Goal: Task Accomplishment & Management: Manage account settings

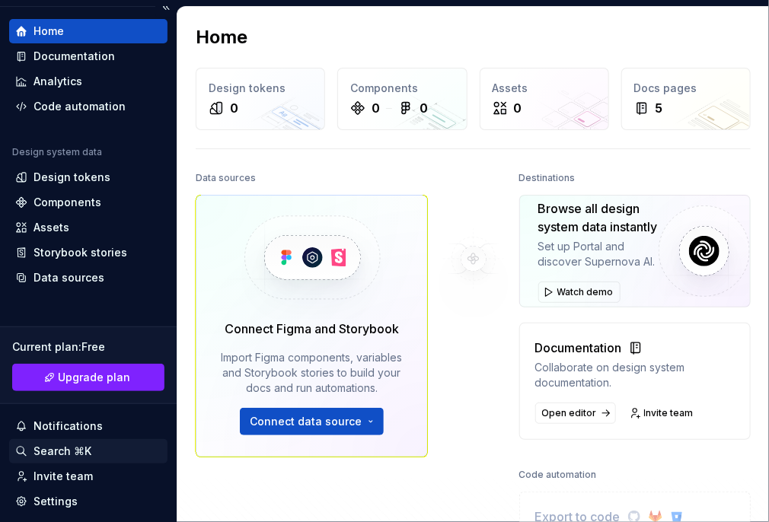
scroll to position [134, 0]
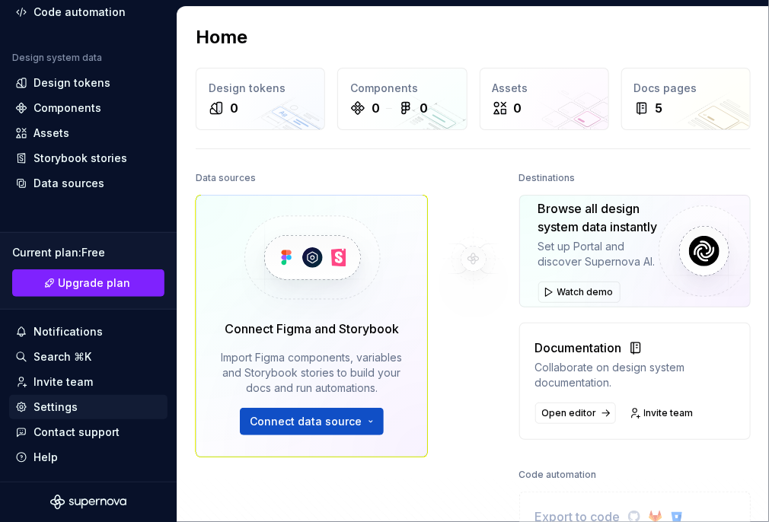
click at [76, 414] on div "Settings" at bounding box center [88, 407] width 146 height 15
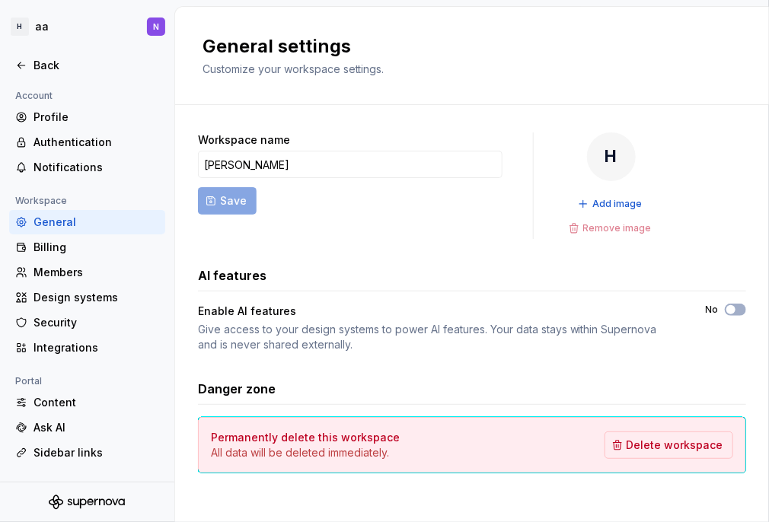
scroll to position [9, 0]
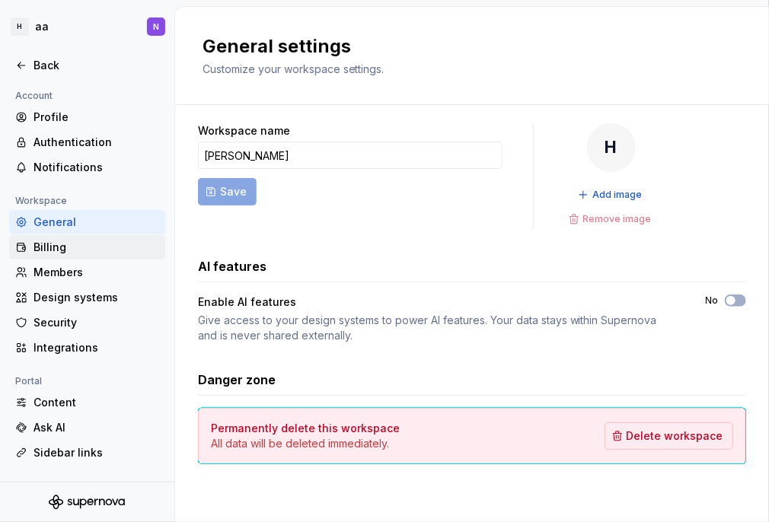
click at [59, 253] on div "Billing" at bounding box center [97, 247] width 126 height 15
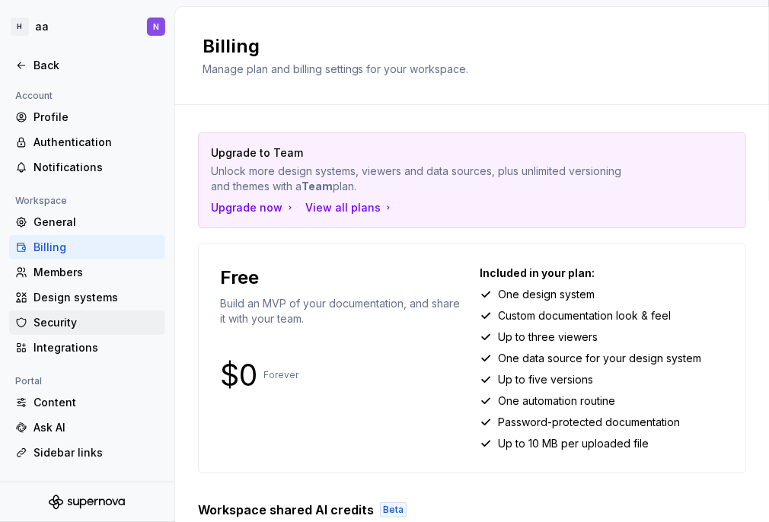
click at [63, 326] on div "Security" at bounding box center [97, 322] width 126 height 15
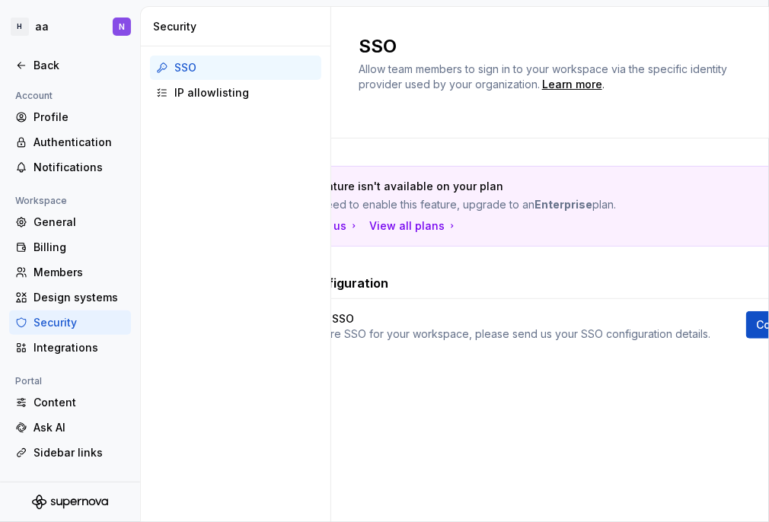
click at [63, 326] on div "Security" at bounding box center [79, 322] width 91 height 15
click at [420, 136] on div "SSO Allow team members to sign in to your workspace via the specific identity p…" at bounding box center [550, 73] width 438 height 132
click at [34, 71] on div "Back" at bounding box center [79, 65] width 91 height 15
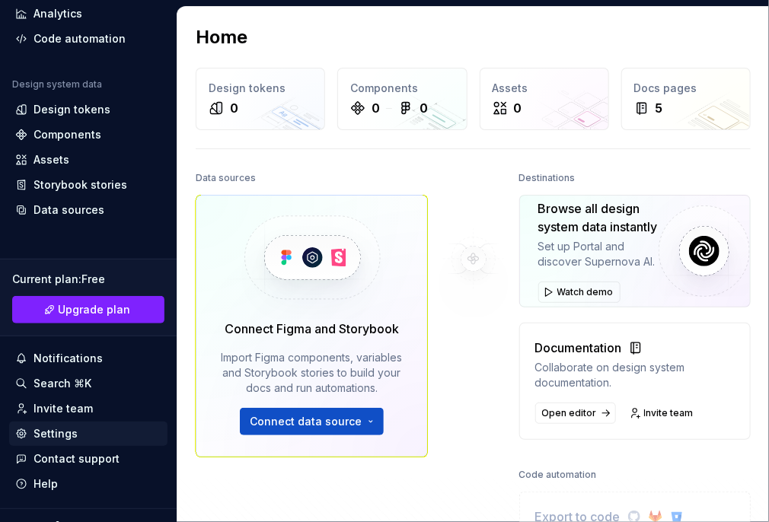
scroll to position [134, 0]
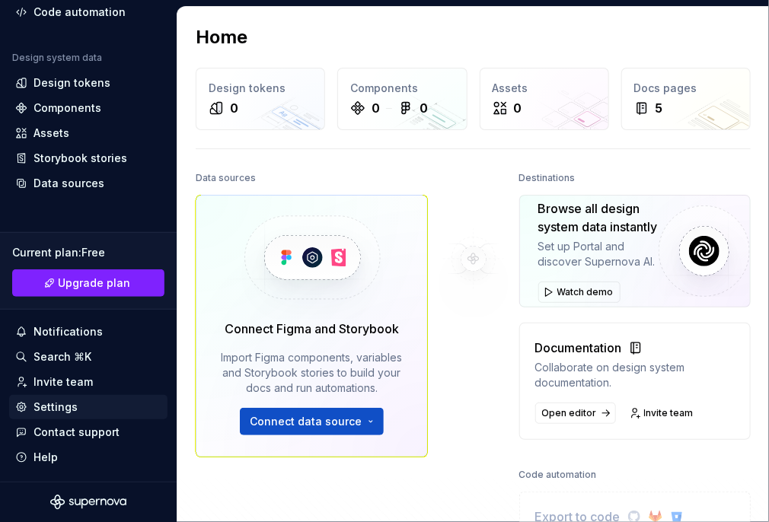
click at [79, 403] on div "Settings" at bounding box center [88, 407] width 146 height 15
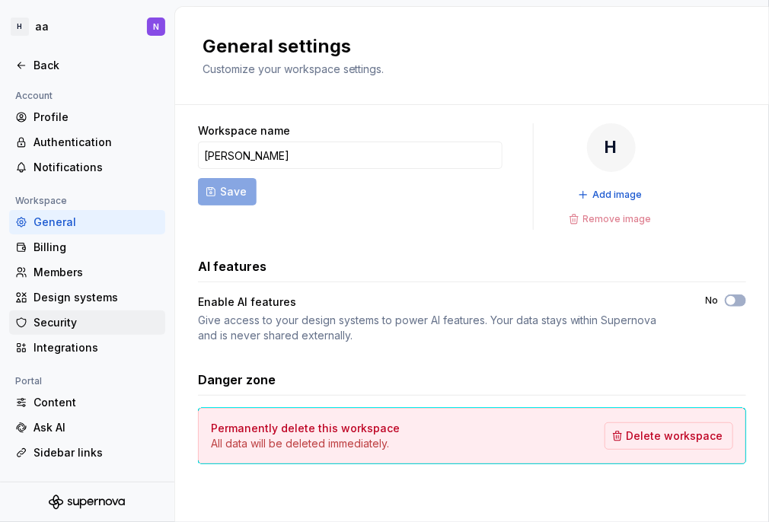
click at [87, 327] on div "Security" at bounding box center [97, 322] width 126 height 15
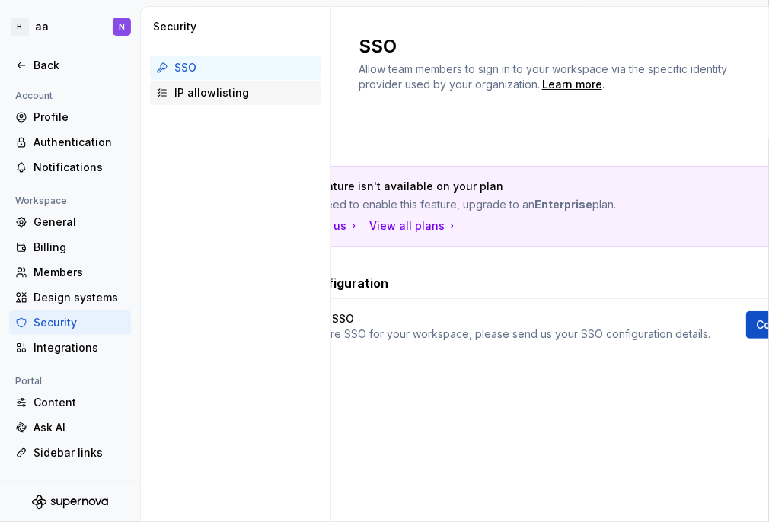
click at [251, 93] on div "IP allowlisting" at bounding box center [244, 92] width 141 height 15
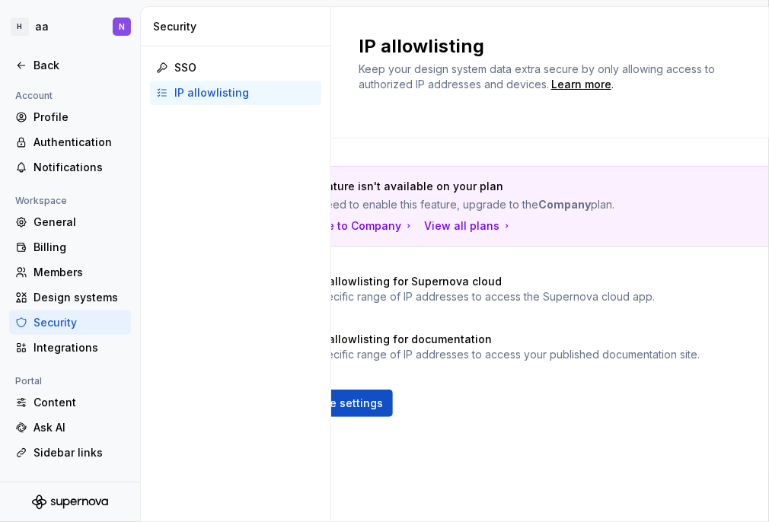
click at [363, 80] on span "Keep your design system data extra secure by only allowing access to authorized…" at bounding box center [538, 76] width 359 height 28
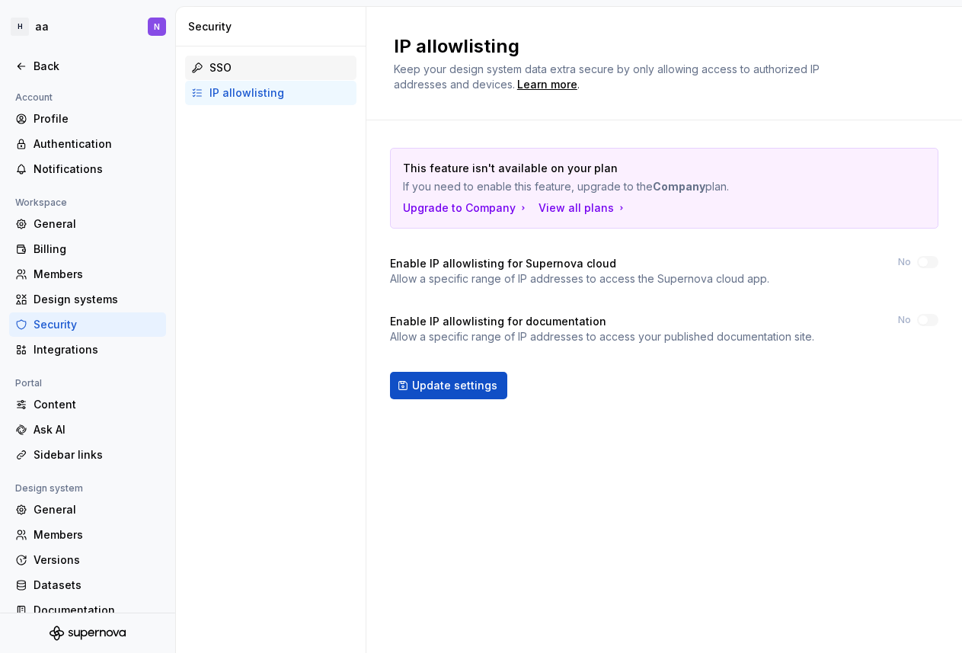
click at [260, 67] on div "SSO" at bounding box center [279, 67] width 141 height 15
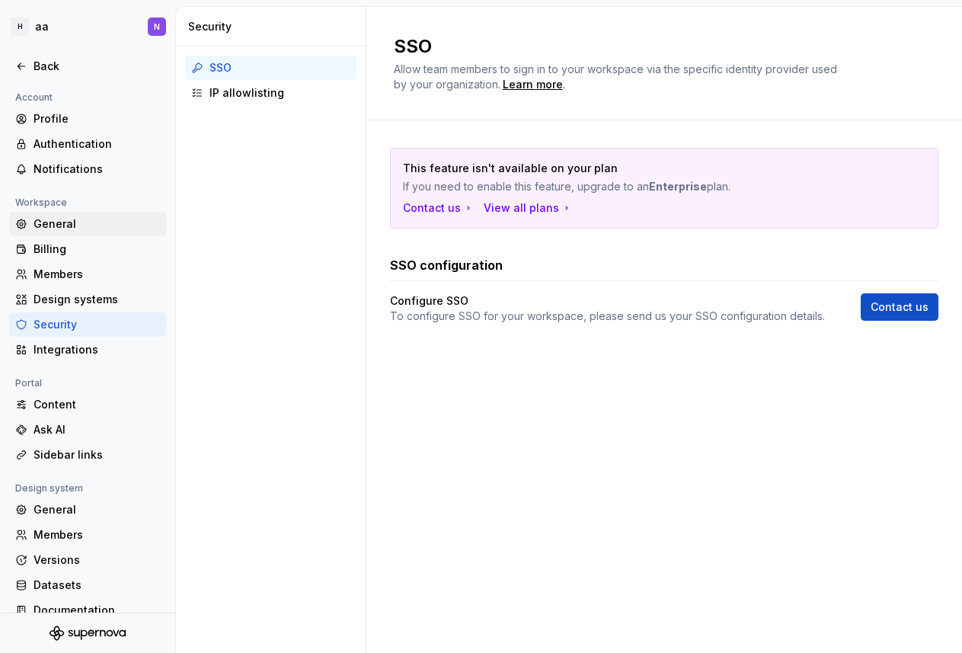
click at [96, 229] on div "General" at bounding box center [97, 223] width 126 height 15
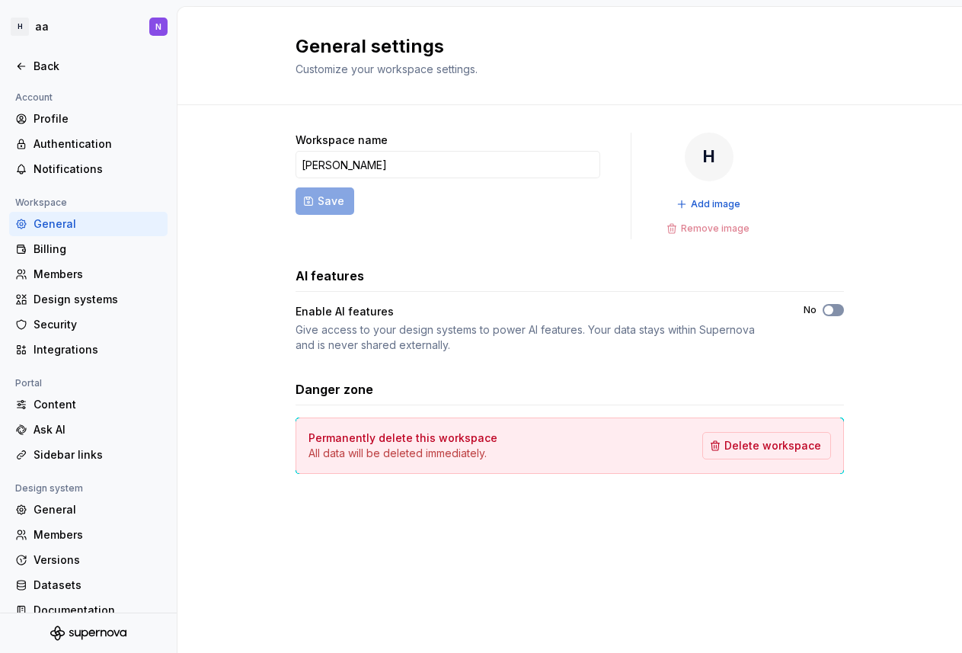
click at [768, 311] on icon "button" at bounding box center [828, 309] width 12 height 9
